Goal: Task Accomplishment & Management: Use online tool/utility

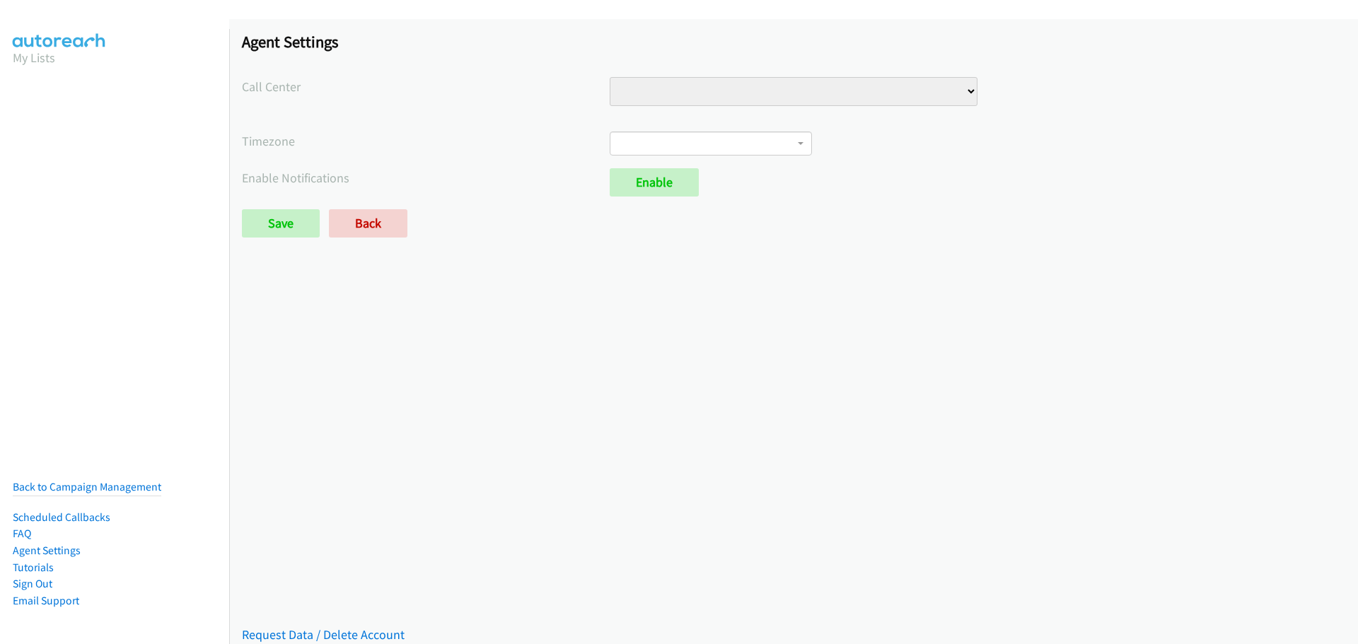
click at [771, 93] on select "VA Numbers VA Sales" at bounding box center [794, 91] width 368 height 29
select select "6529752866078720"
click at [610, 77] on select "VA Numbers VA Sales" at bounding box center [794, 91] width 368 height 29
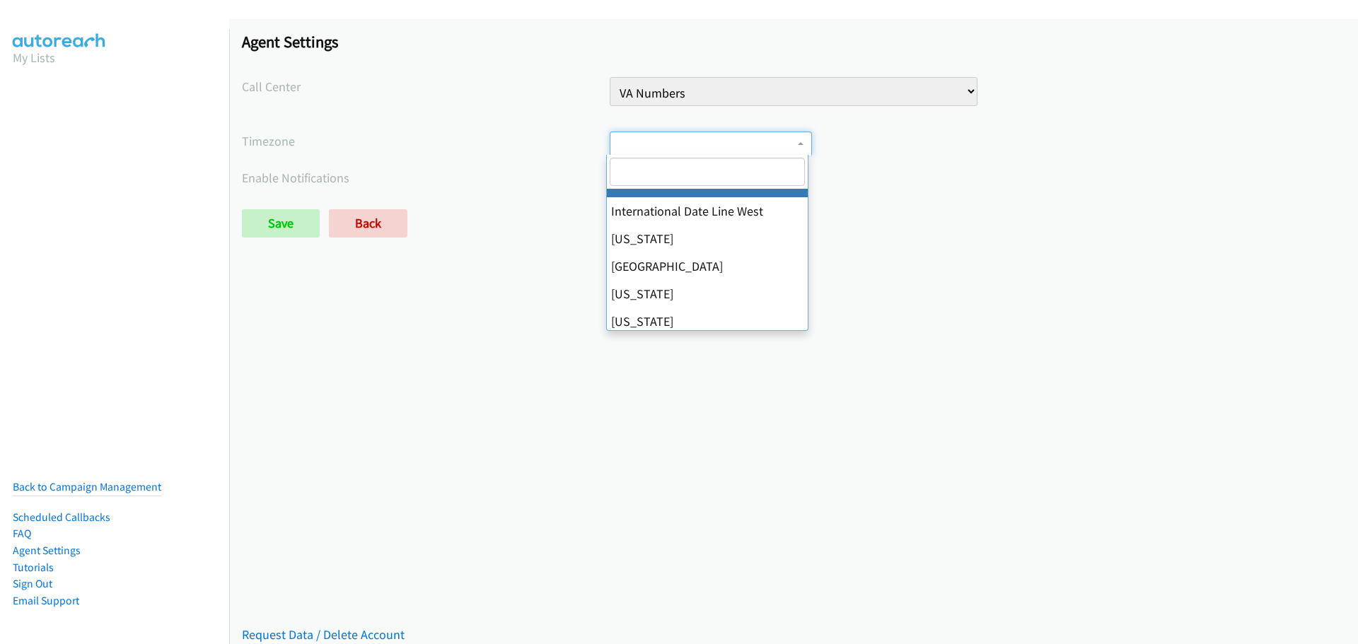
click at [676, 146] on span at bounding box center [711, 144] width 202 height 24
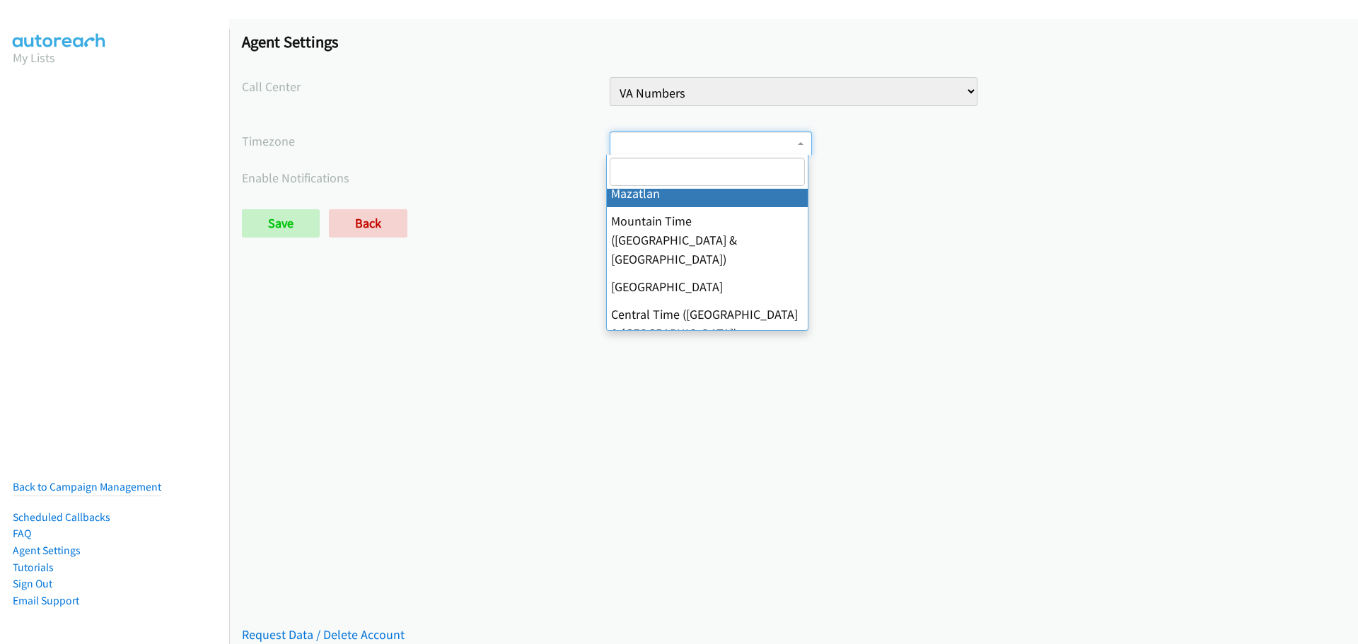
scroll to position [283, 0]
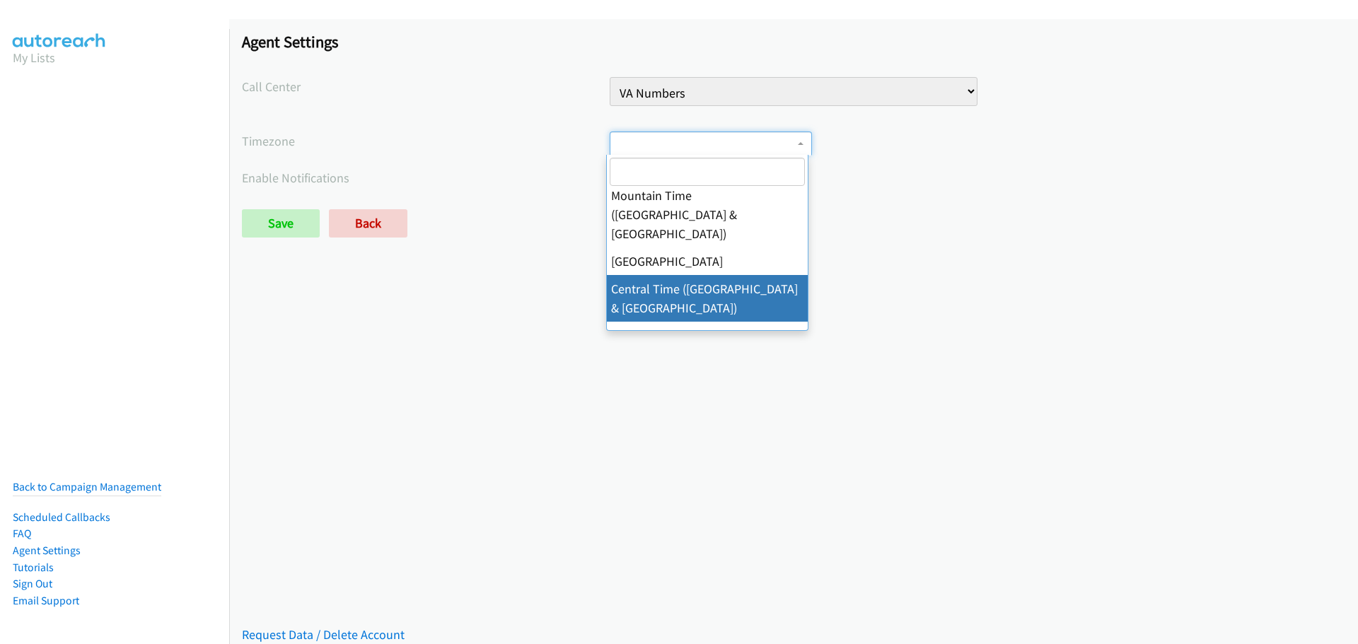
select select "Central Time (US & Canada)"
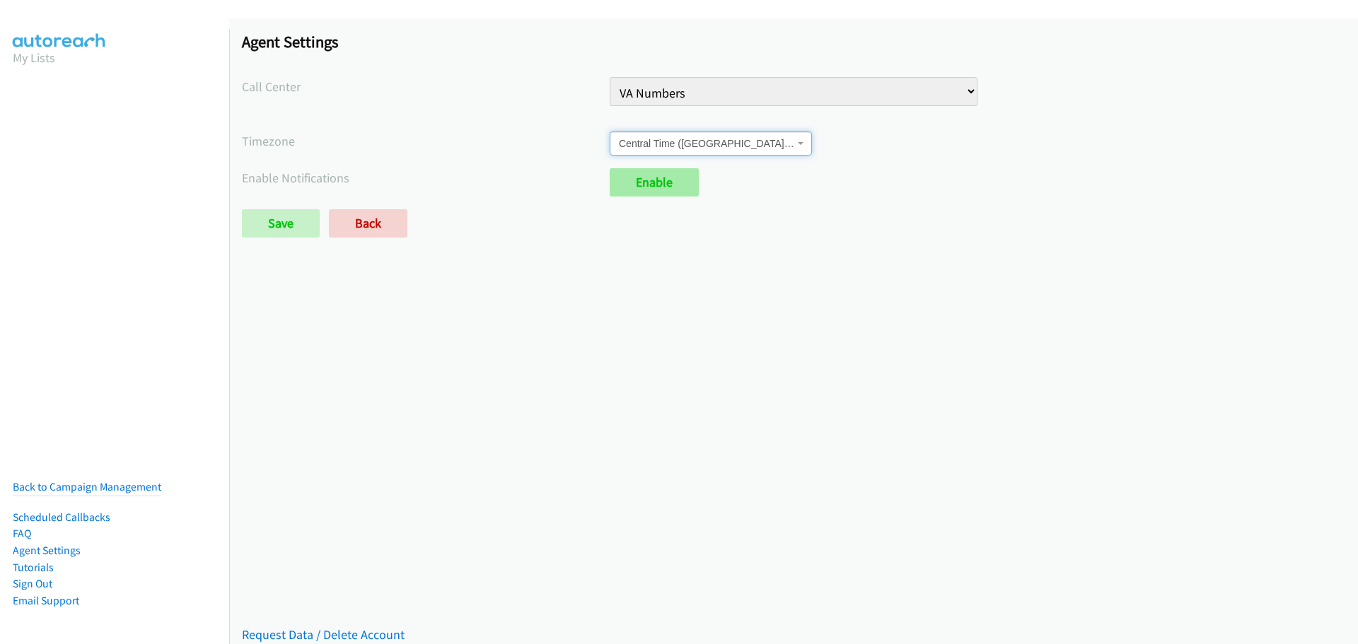
click at [644, 190] on link "Enable" at bounding box center [654, 182] width 89 height 28
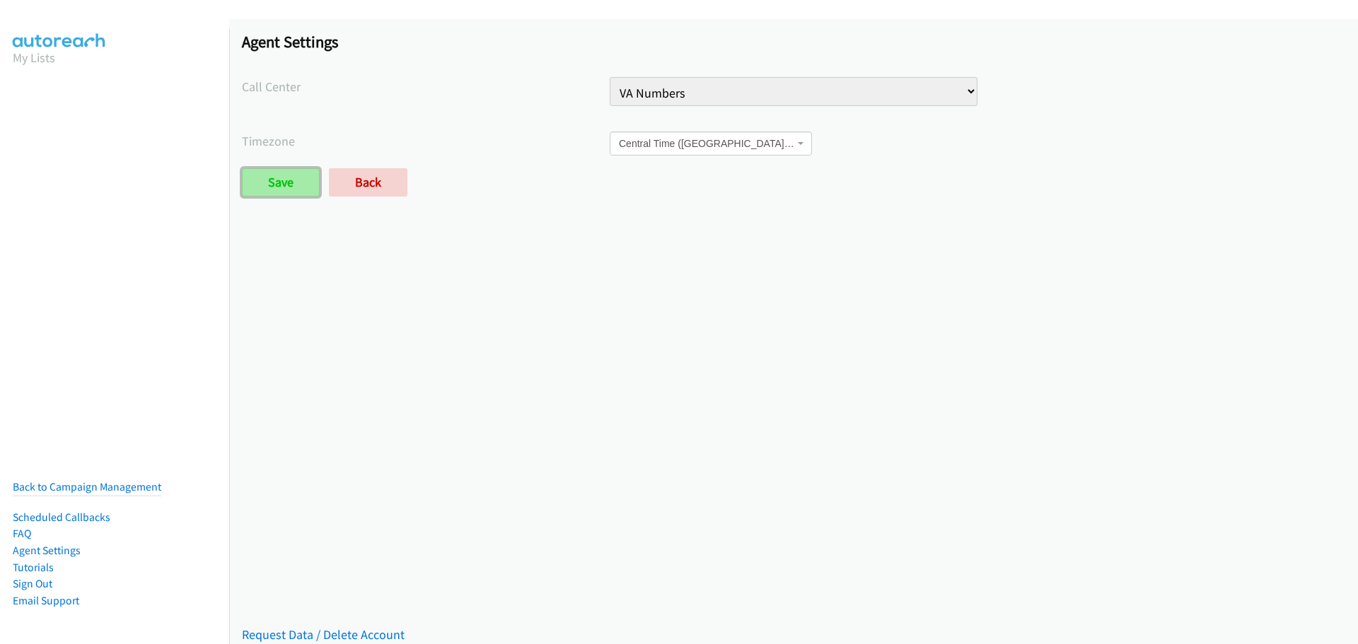
click at [284, 191] on input "Save" at bounding box center [281, 182] width 78 height 28
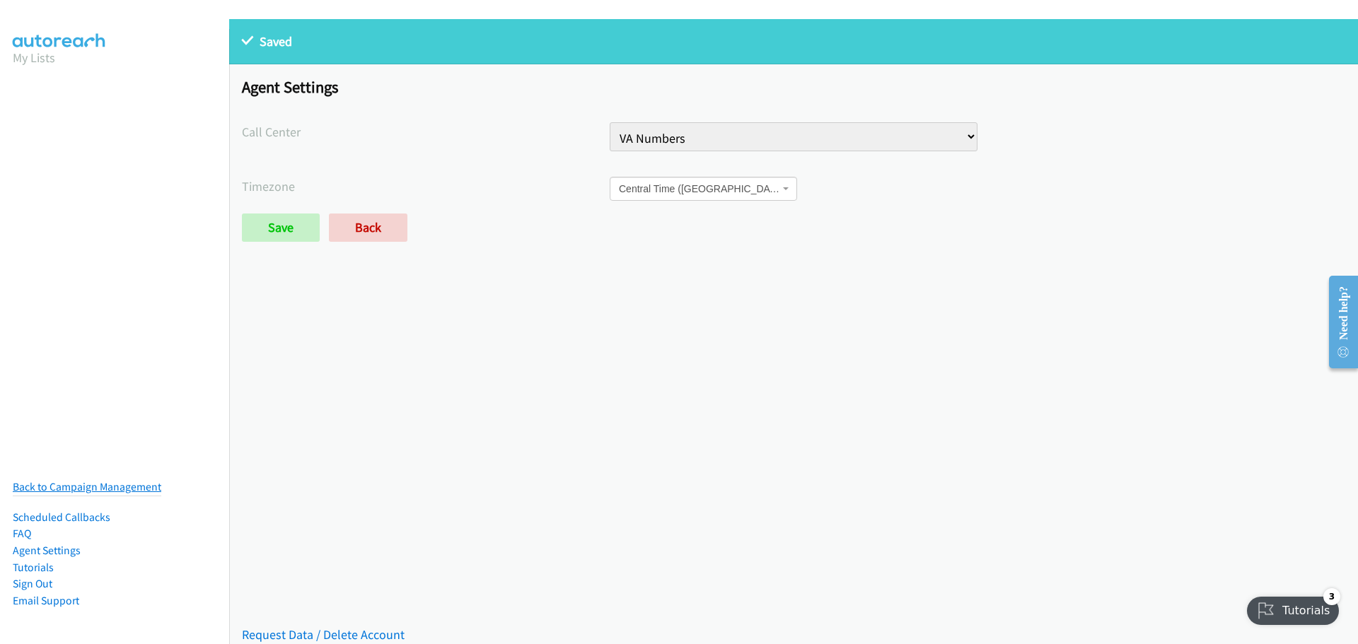
click at [108, 480] on link "Back to Campaign Management" at bounding box center [87, 486] width 149 height 13
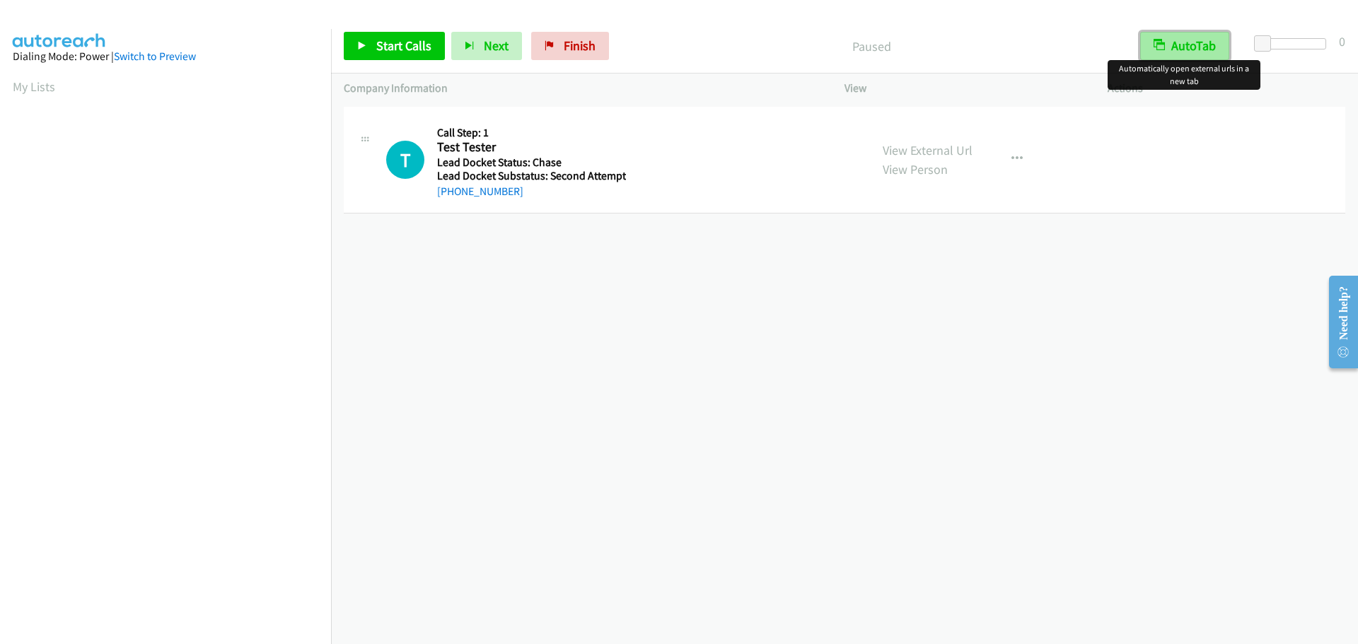
click at [1169, 48] on button "AutoTab" at bounding box center [1184, 46] width 89 height 28
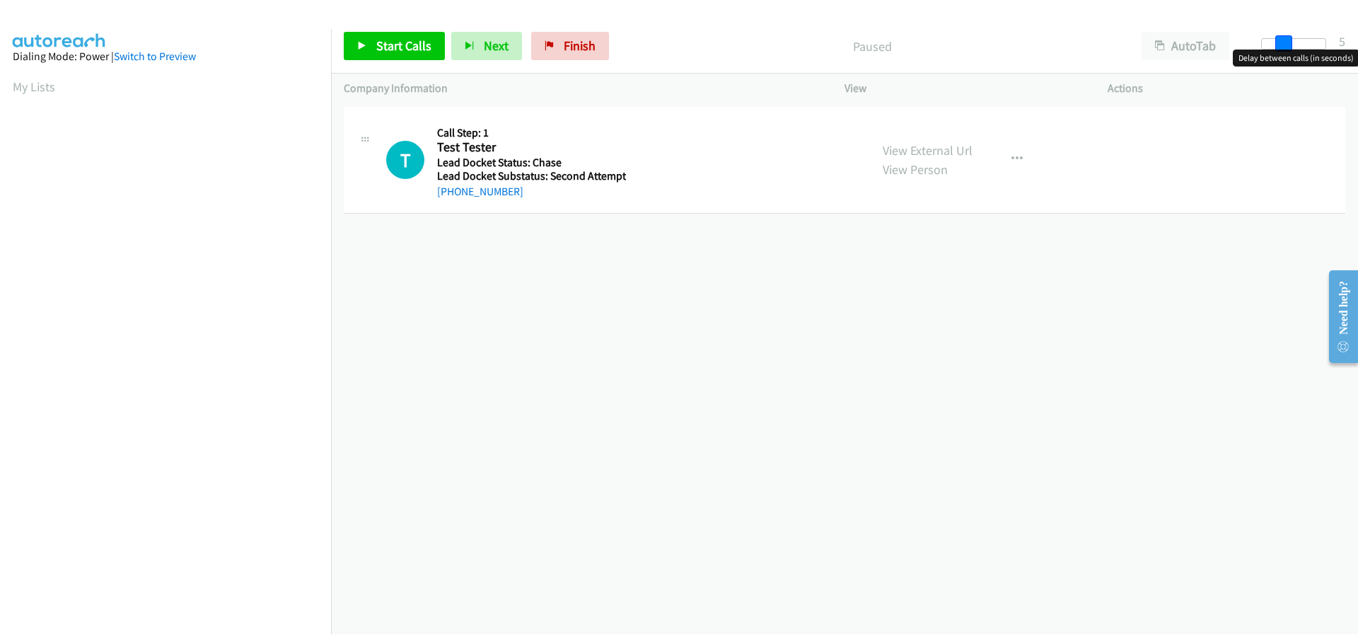
drag, startPoint x: 1264, startPoint y: 44, endPoint x: 1286, endPoint y: 46, distance: 22.0
click at [1286, 46] on span at bounding box center [1283, 43] width 17 height 17
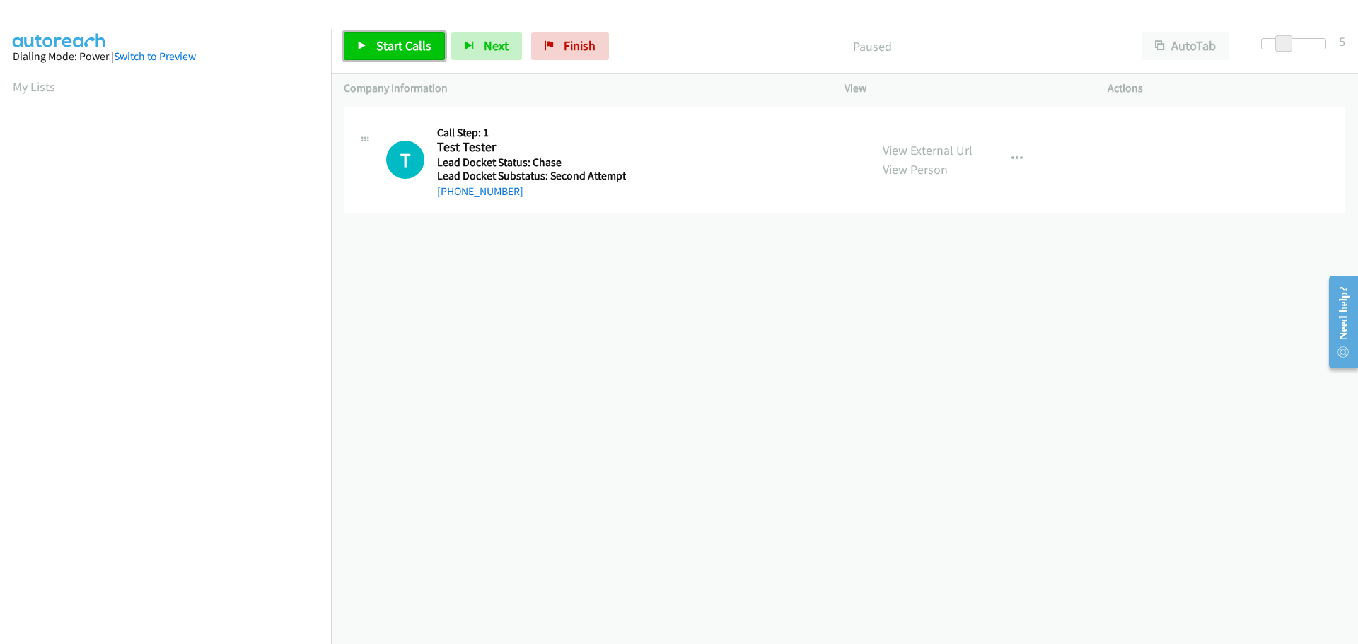
click at [400, 45] on span "Start Calls" at bounding box center [403, 45] width 55 height 16
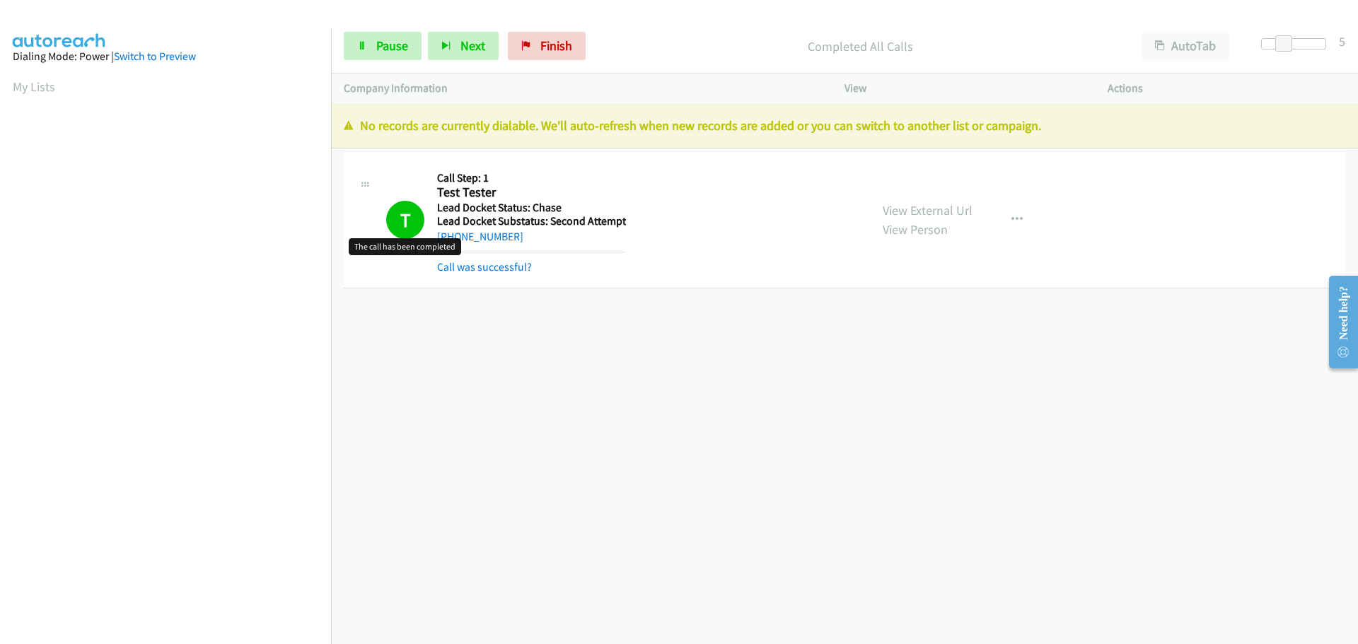
click at [402, 204] on h1 "T" at bounding box center [405, 220] width 38 height 38
click at [527, 40] on link "Finish" at bounding box center [547, 46] width 78 height 28
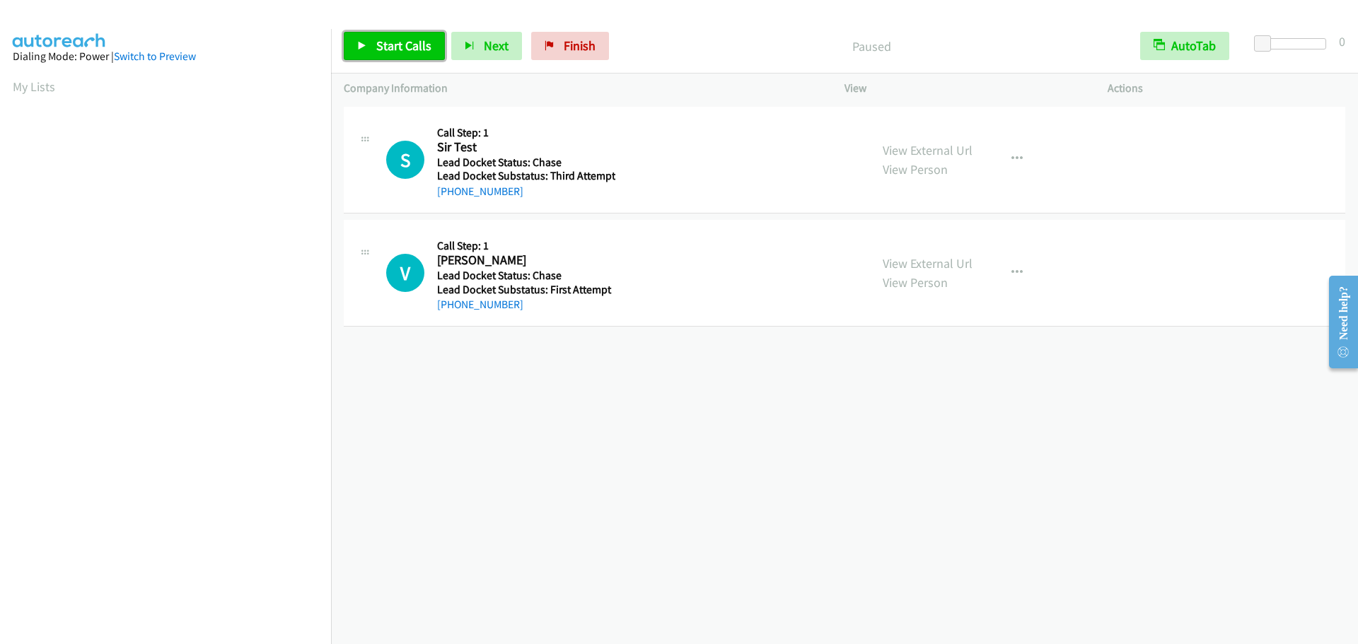
click at [366, 45] on icon at bounding box center [362, 47] width 10 height 10
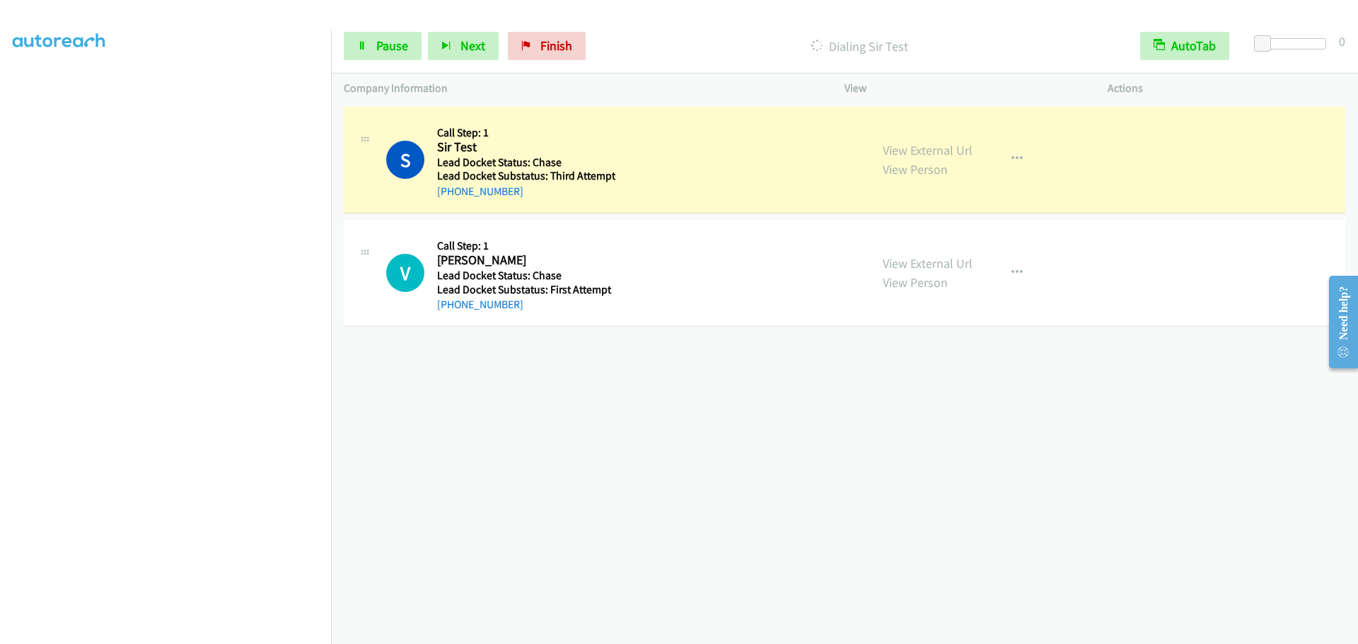
scroll to position [149, 0]
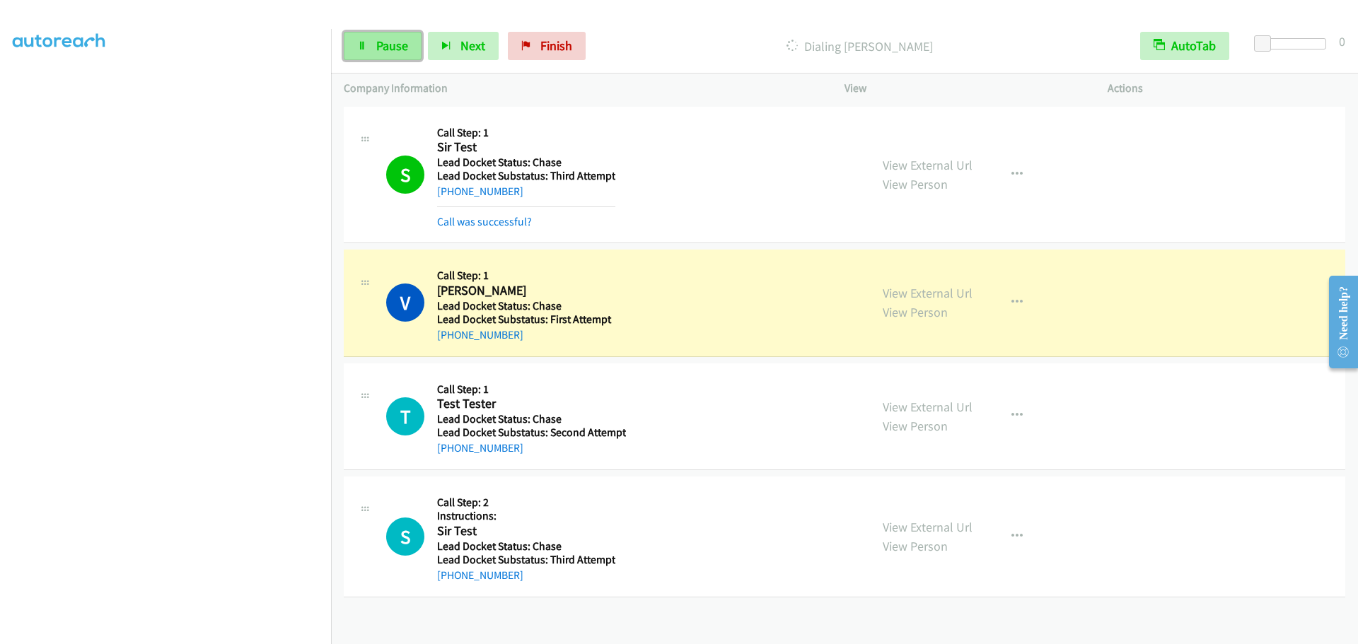
click at [361, 40] on link "Pause" at bounding box center [383, 46] width 78 height 28
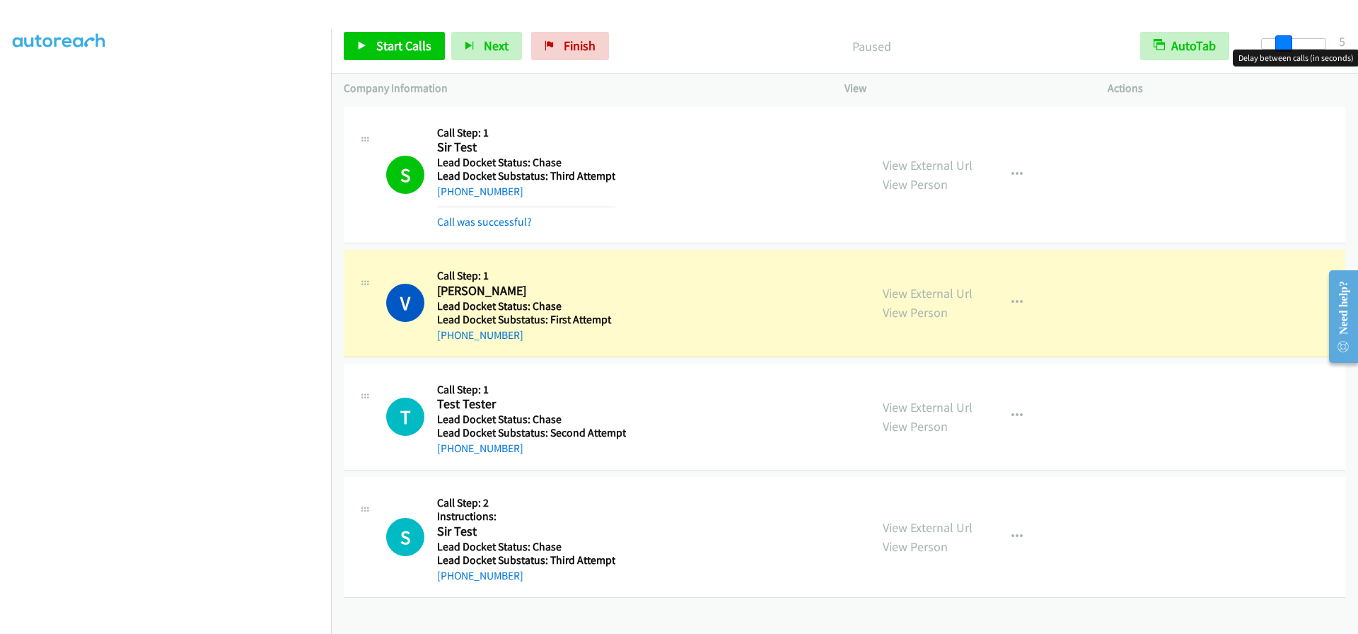
drag, startPoint x: 1269, startPoint y: 45, endPoint x: 1288, endPoint y: 47, distance: 19.2
click at [1288, 47] on span at bounding box center [1283, 43] width 17 height 17
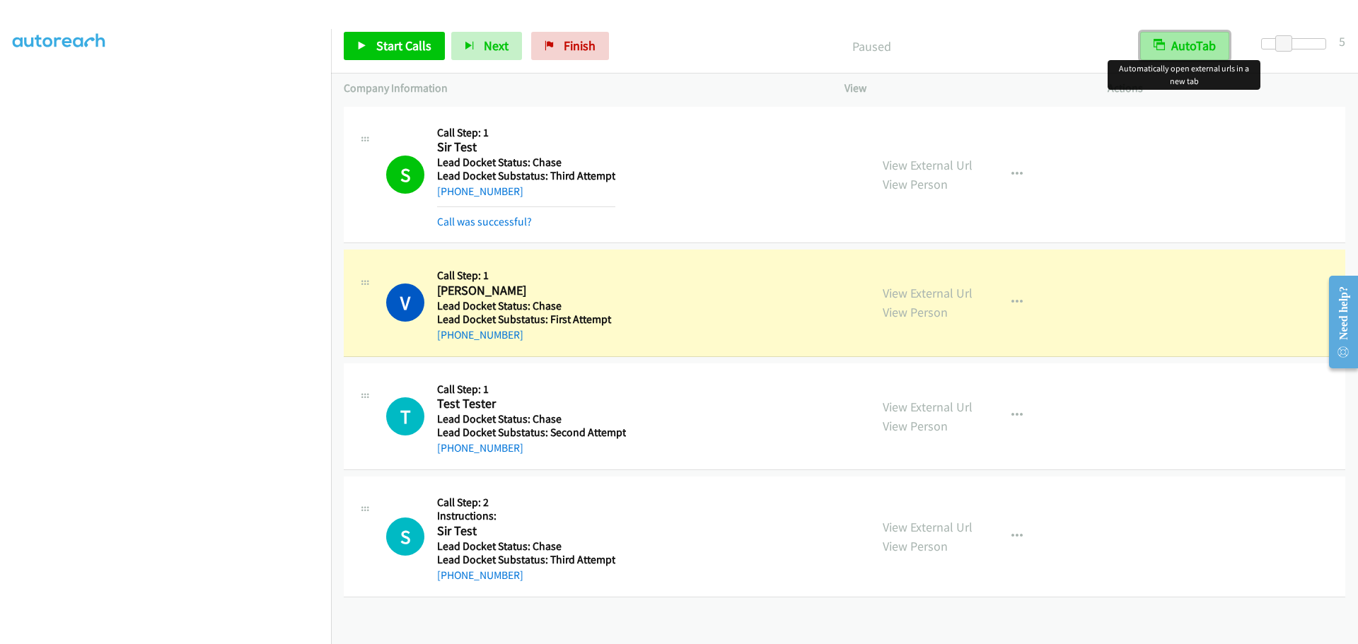
click at [1195, 50] on button "AutoTab" at bounding box center [1184, 46] width 89 height 28
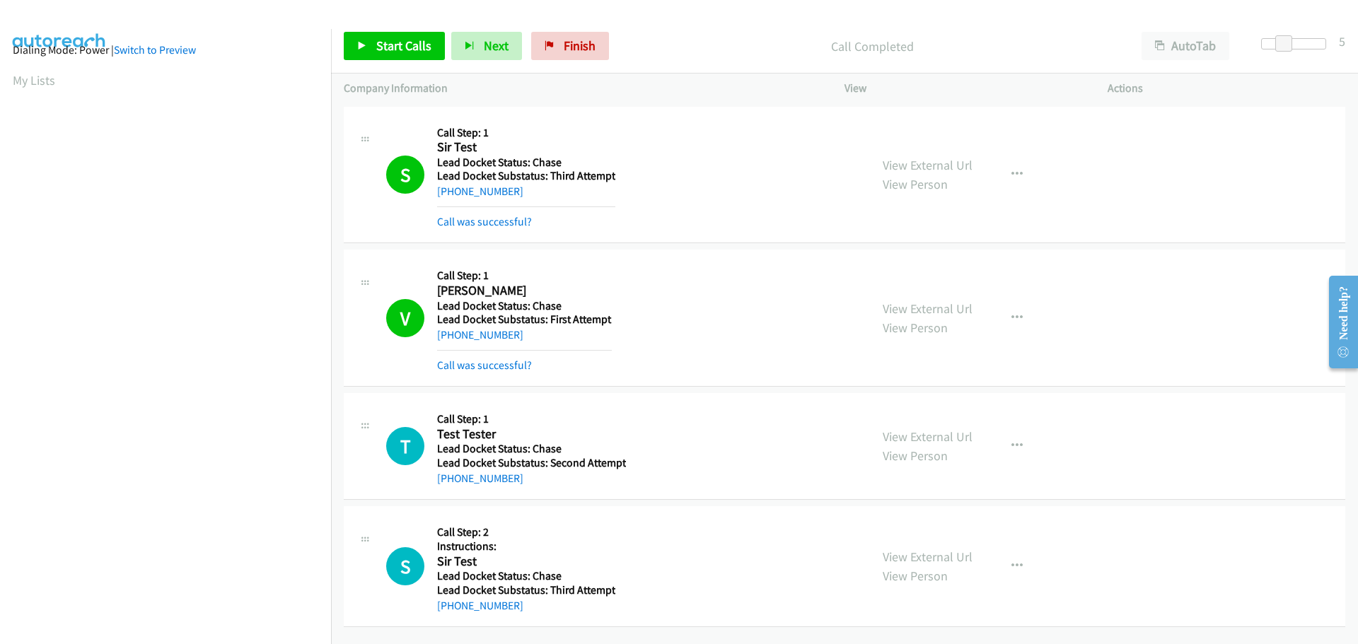
scroll to position [0, 0]
click at [395, 49] on span "Start Calls" at bounding box center [403, 45] width 55 height 16
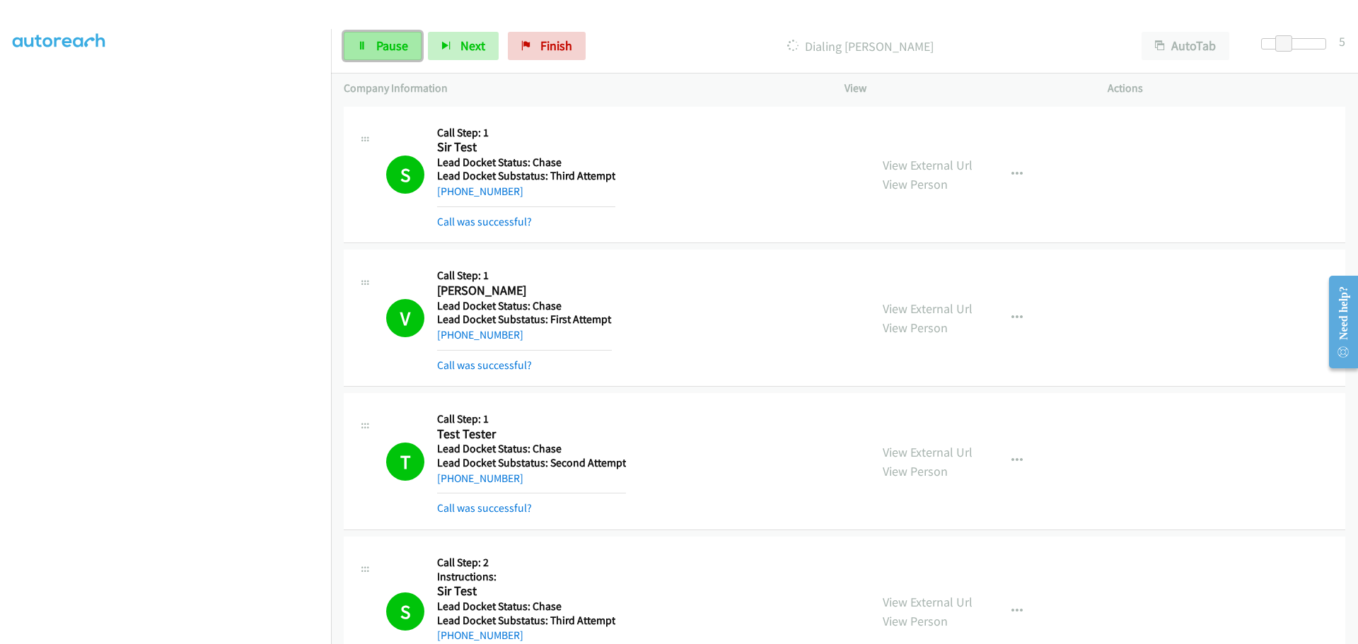
click at [376, 49] on span "Pause" at bounding box center [392, 45] width 32 height 16
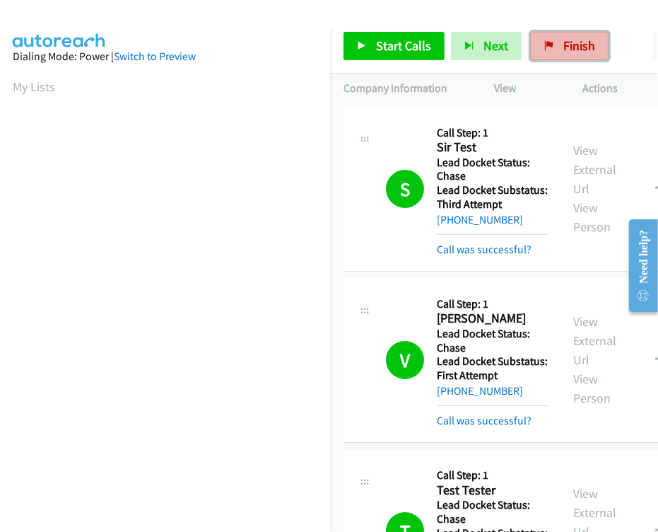
click at [568, 34] on link "Finish" at bounding box center [570, 46] width 78 height 28
